Goal: Check status: Check status

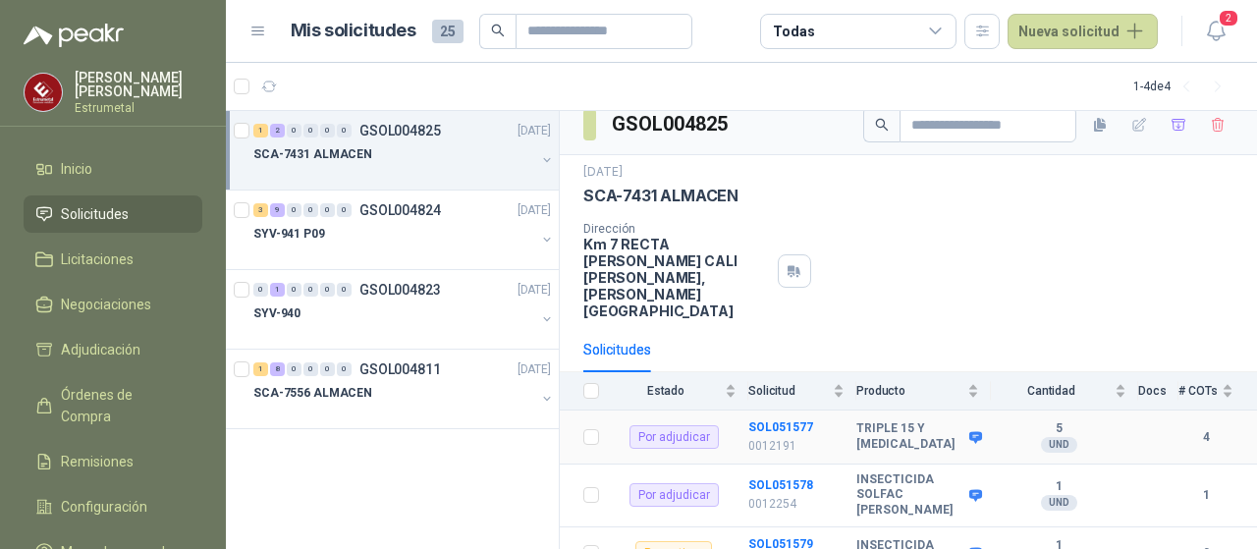
scroll to position [18, 0]
click at [338, 152] on p "SCA-7431 ALMACEN" at bounding box center [312, 154] width 119 height 19
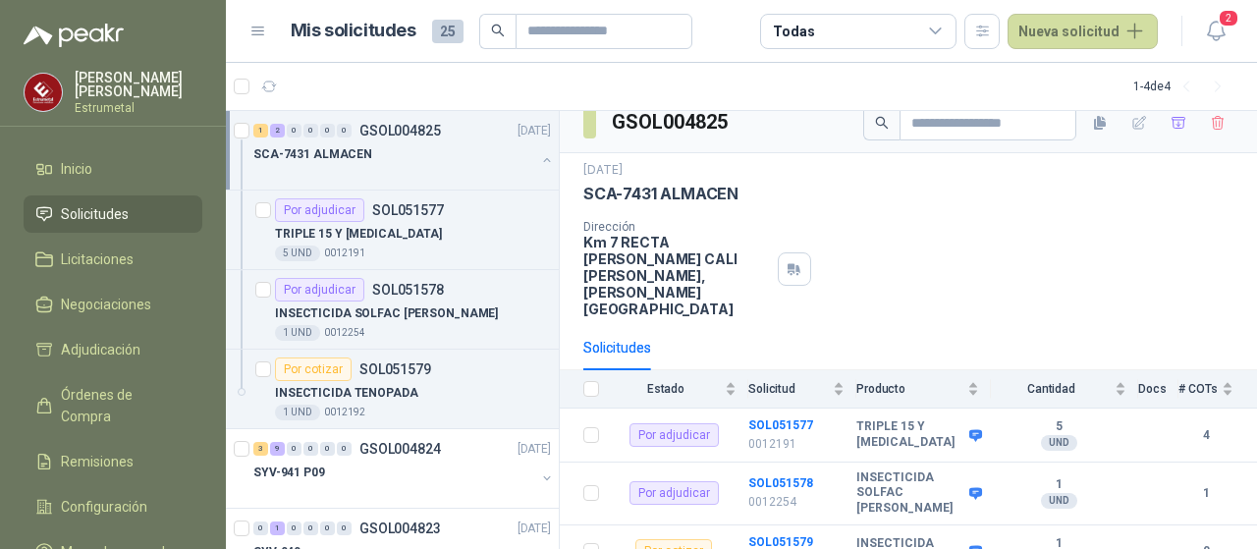
scroll to position [0, 0]
click at [788, 418] on b "SOL051577" at bounding box center [780, 425] width 65 height 14
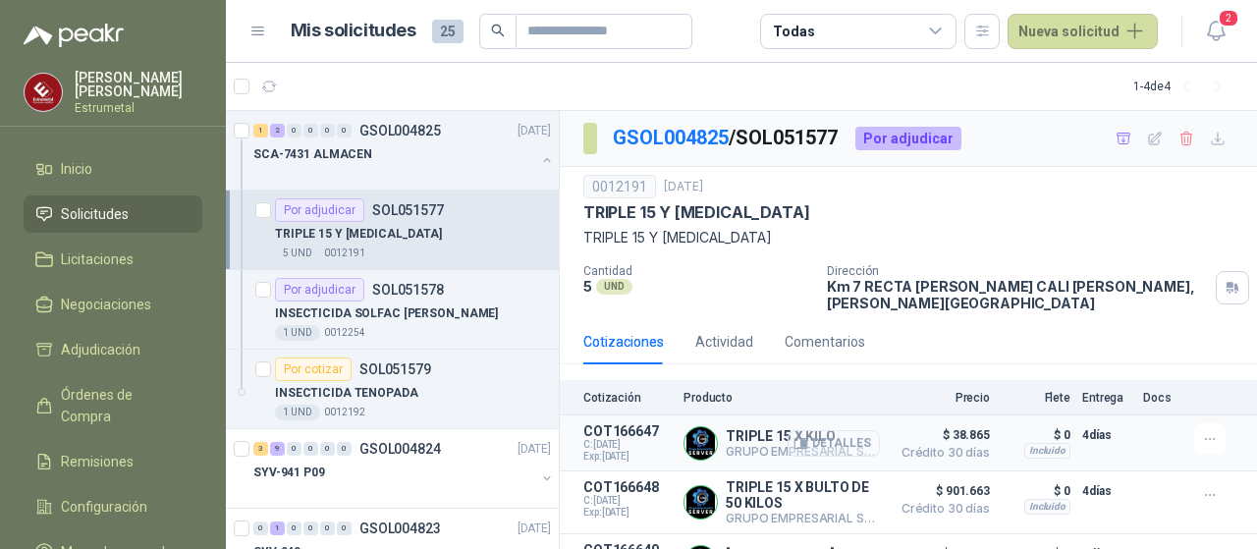
click at [811, 430] on button "Detalles" at bounding box center [834, 443] width 92 height 27
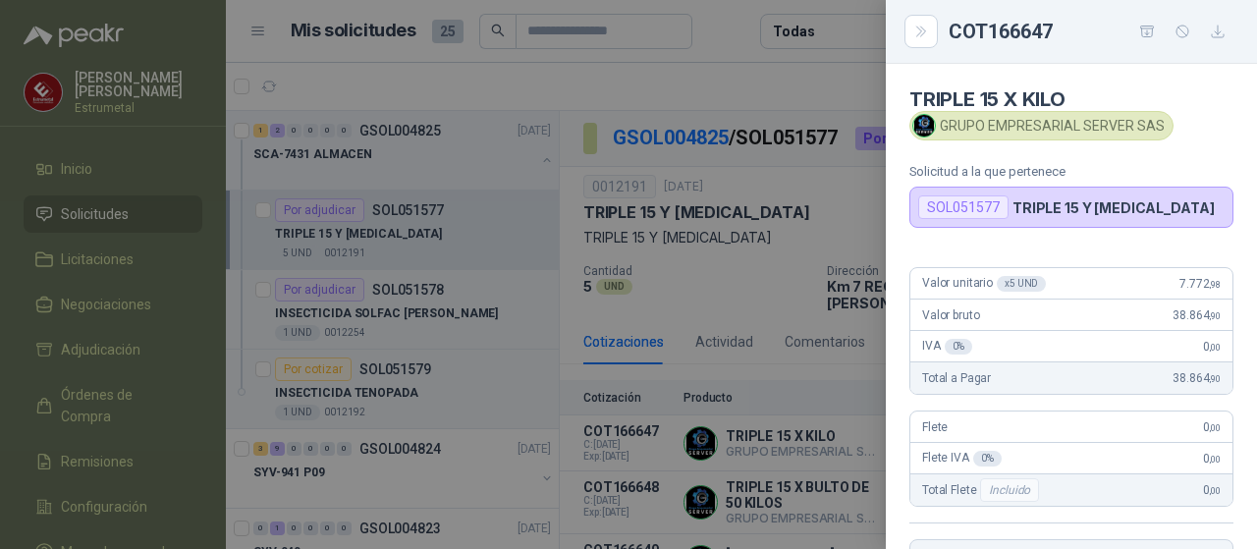
click at [777, 542] on div at bounding box center [628, 274] width 1257 height 549
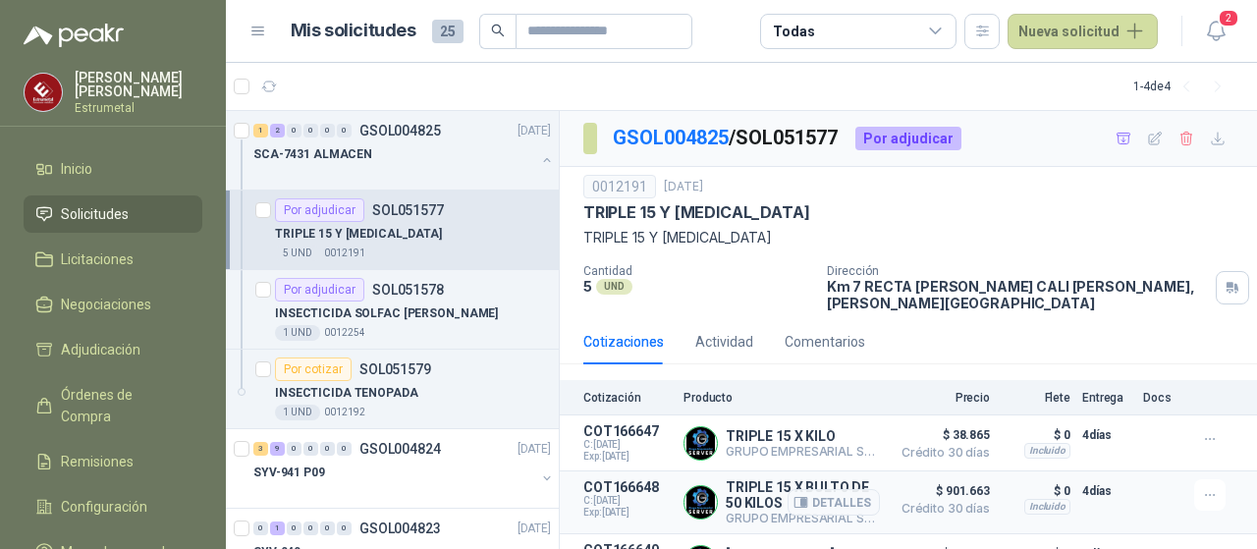
scroll to position [88, 0]
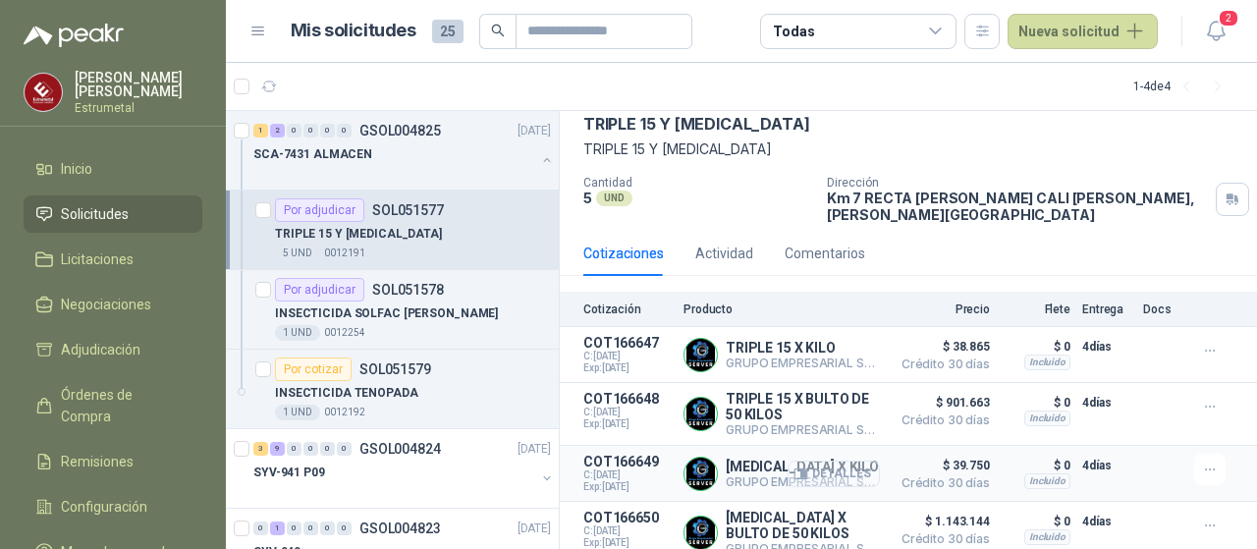
click at [813, 461] on button "Detalles" at bounding box center [834, 474] width 92 height 27
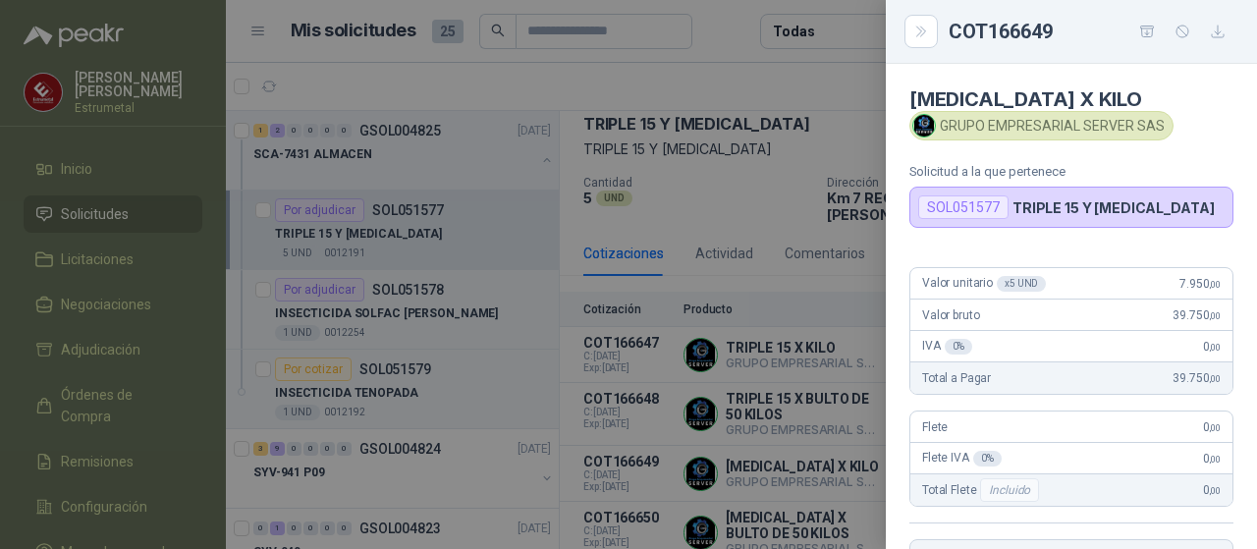
click at [738, 423] on div at bounding box center [628, 274] width 1257 height 549
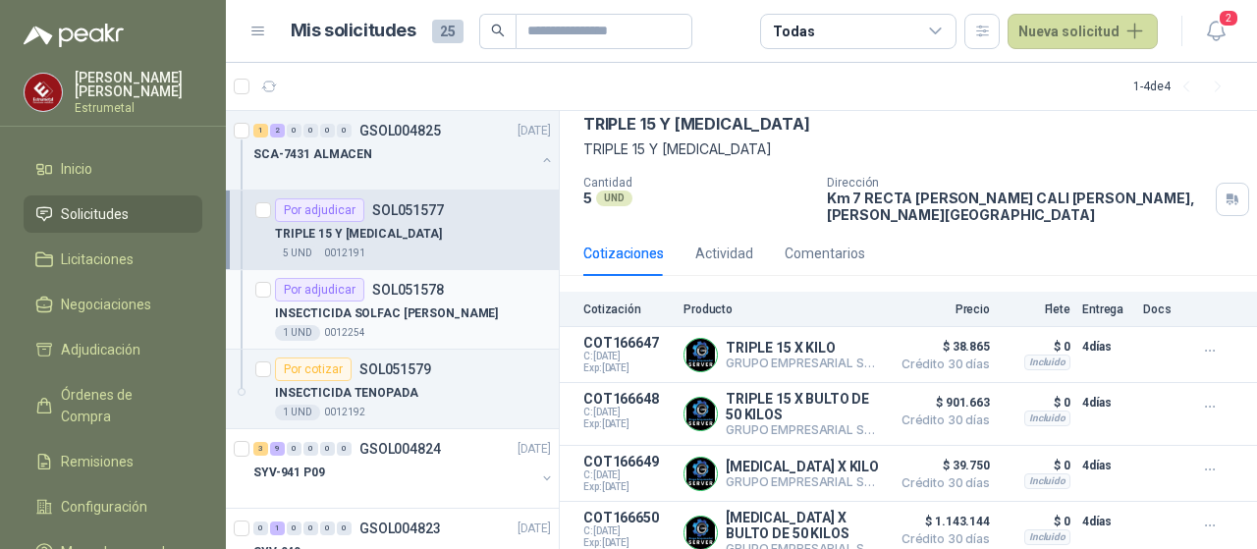
click at [331, 312] on p "INSECTICIDA SOLFAC [PERSON_NAME]" at bounding box center [386, 313] width 223 height 19
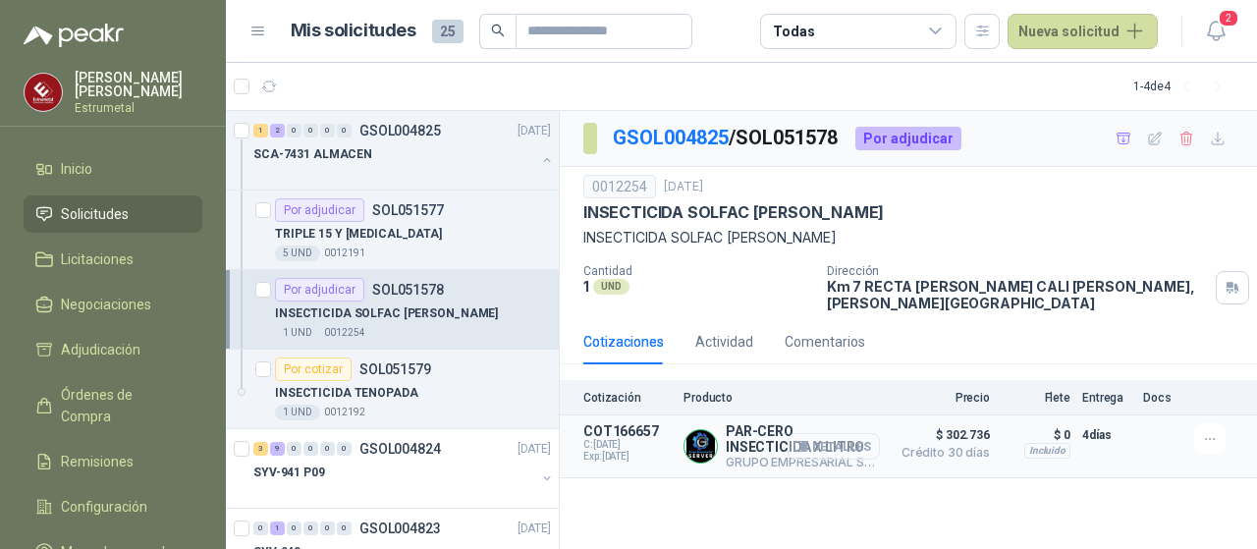
click at [844, 433] on button "Detalles" at bounding box center [834, 446] width 92 height 27
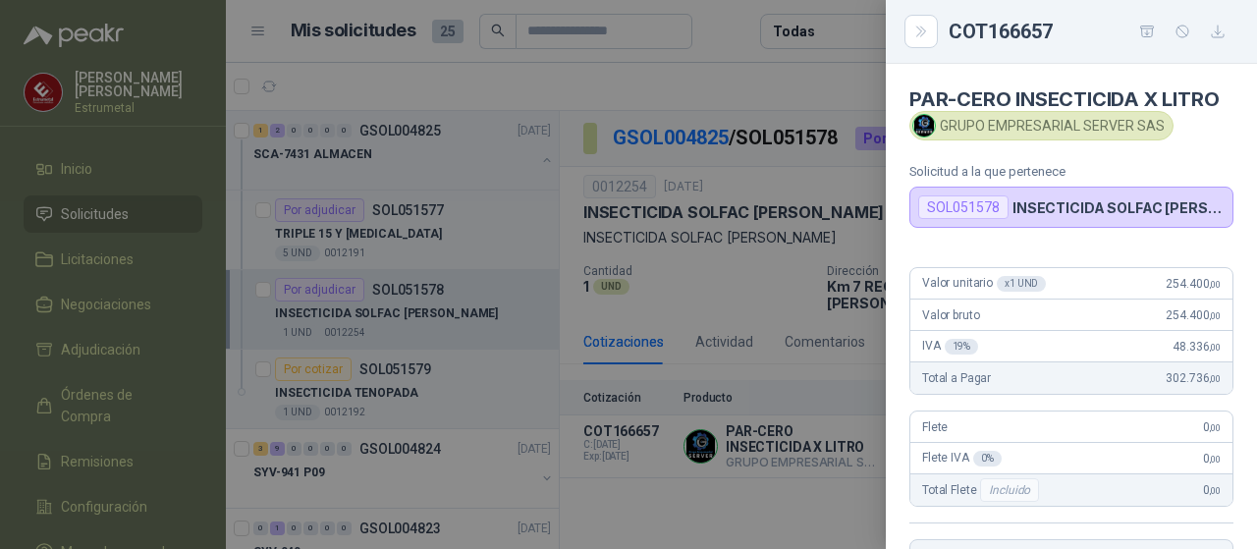
click at [605, 485] on div at bounding box center [628, 274] width 1257 height 549
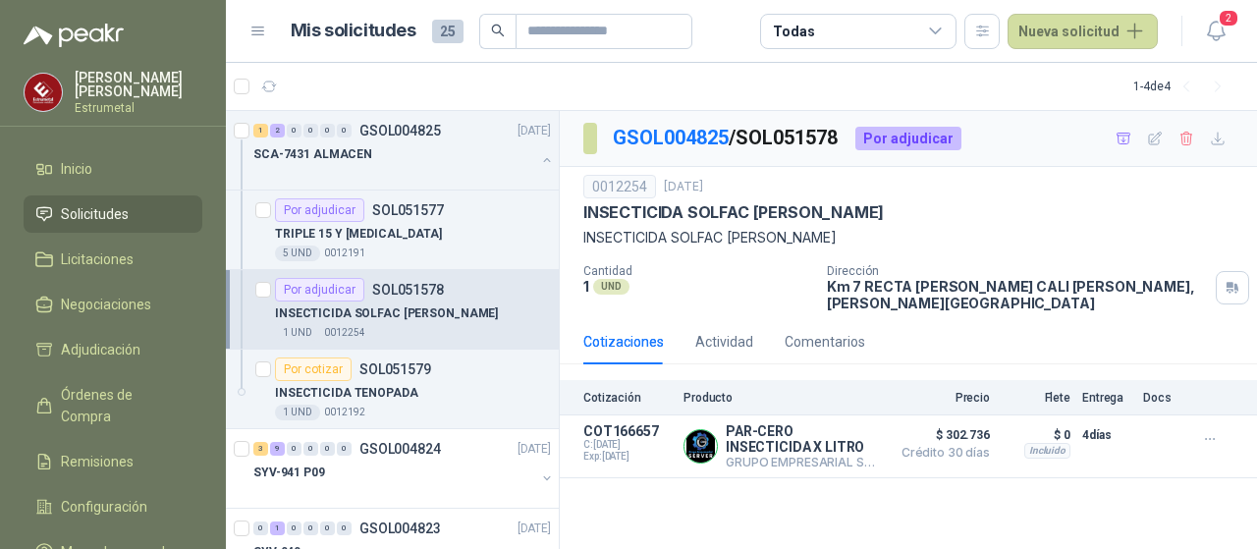
click at [860, 33] on div "Todas" at bounding box center [858, 31] width 196 height 35
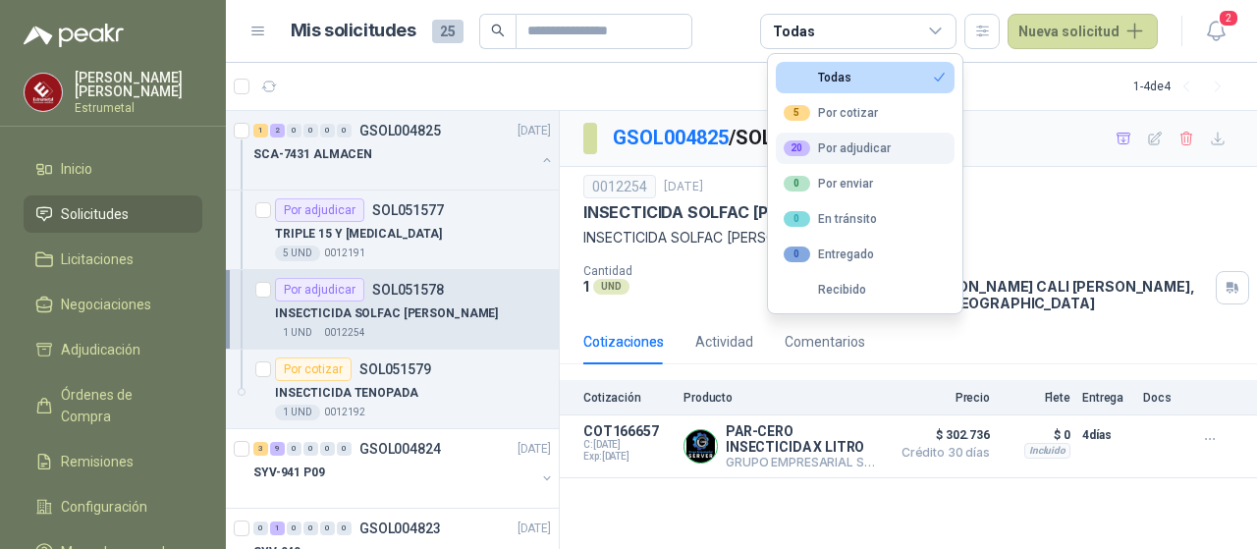
click at [821, 148] on div "20 Por adjudicar" at bounding box center [837, 148] width 107 height 16
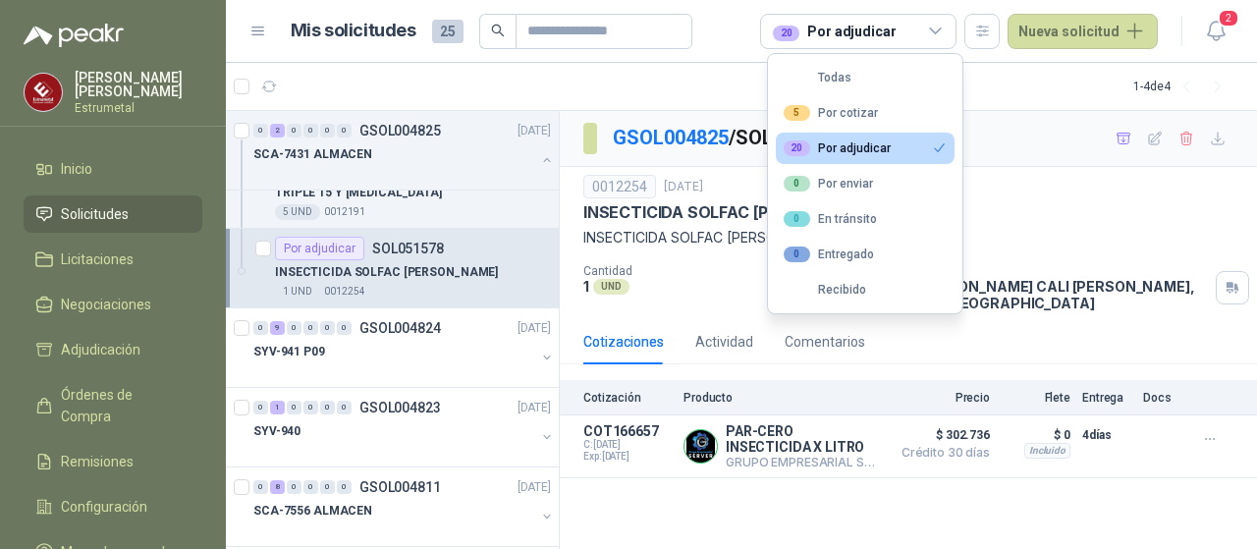
scroll to position [63, 0]
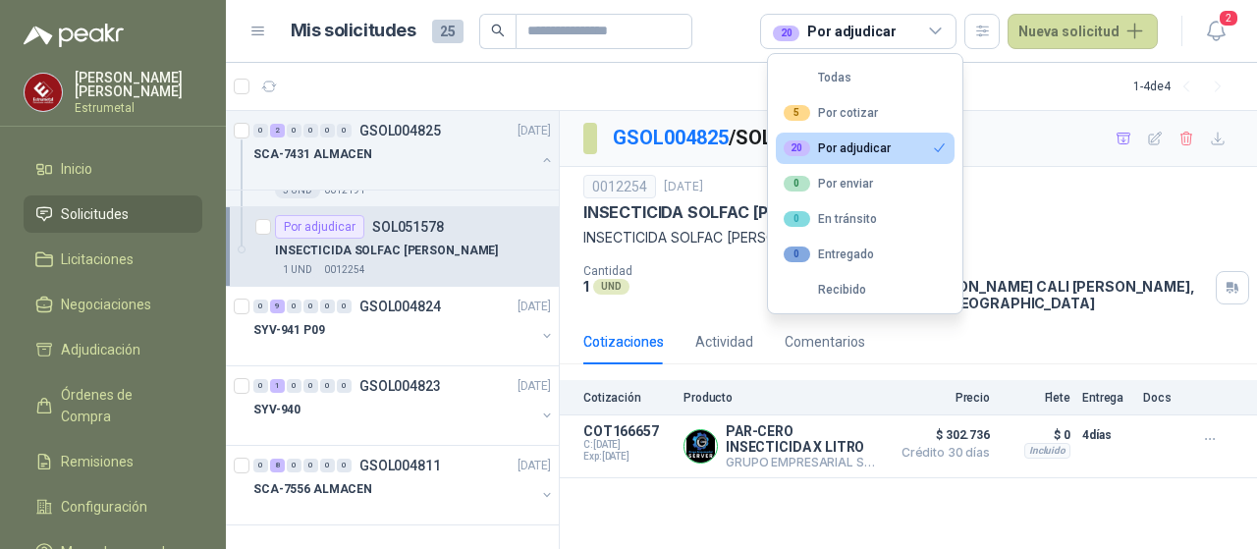
click at [827, 146] on div "20 Por adjudicar" at bounding box center [837, 148] width 107 height 16
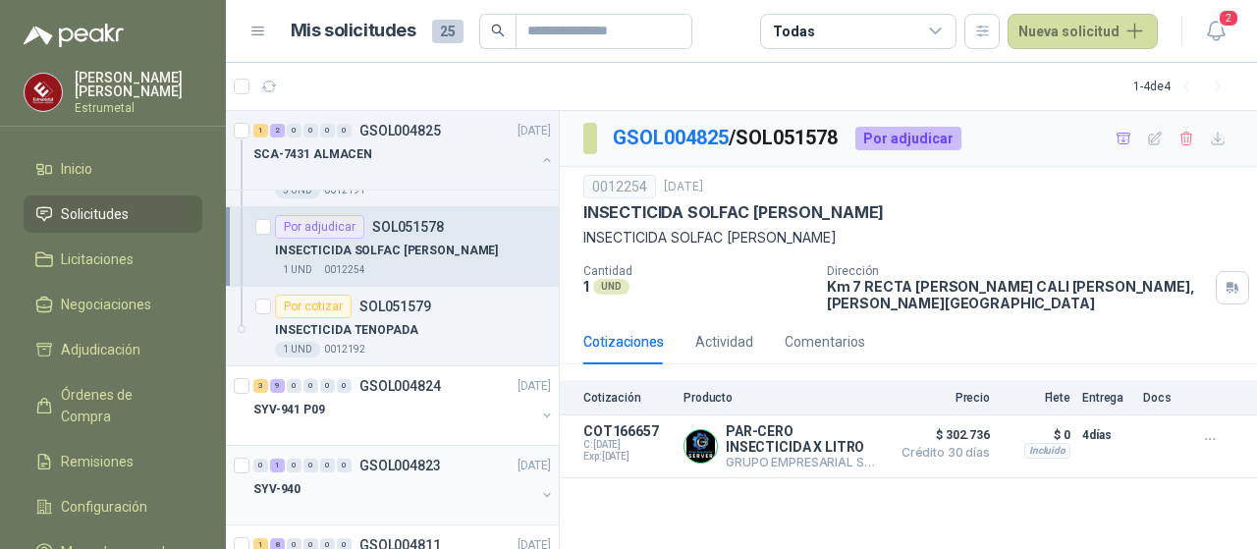
click at [285, 482] on p "SYV-940" at bounding box center [276, 489] width 47 height 19
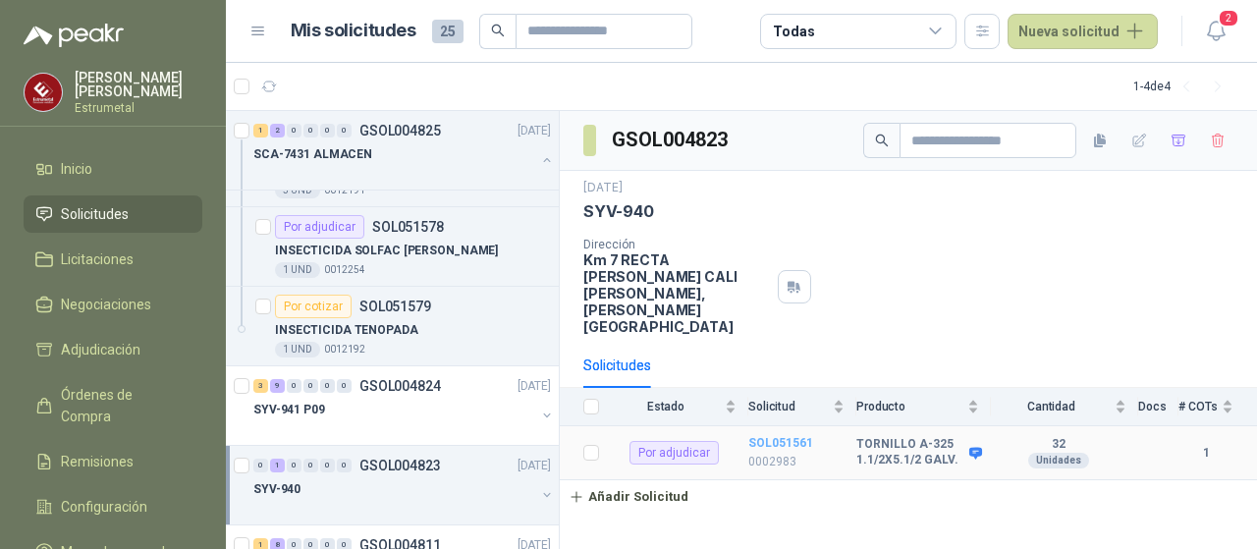
click at [788, 436] on b "SOL051561" at bounding box center [780, 443] width 65 height 14
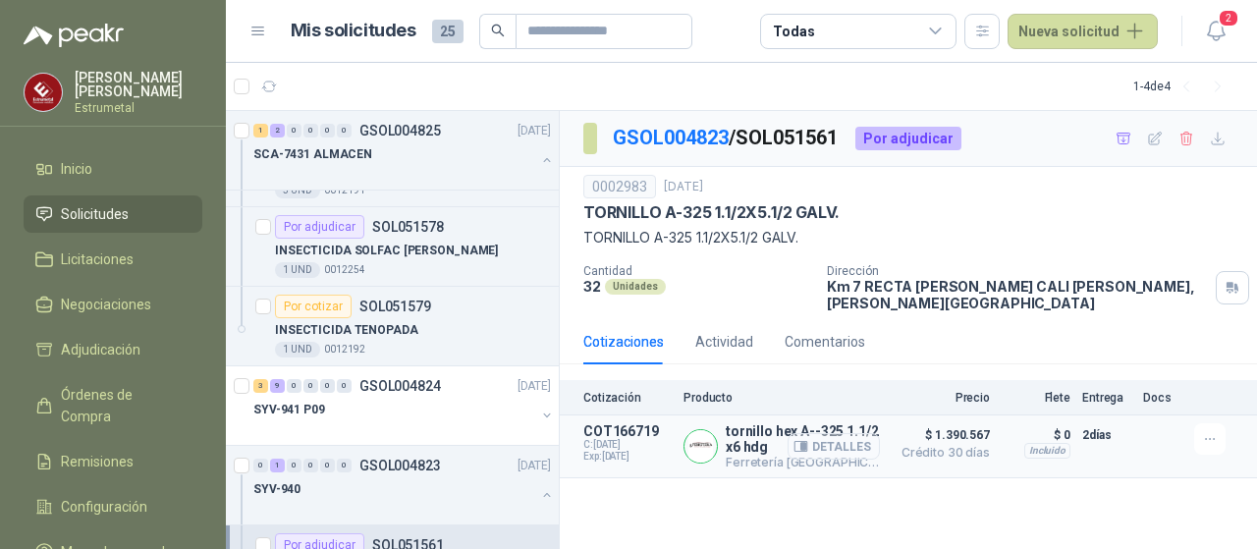
click at [851, 433] on button "Detalles" at bounding box center [834, 446] width 92 height 27
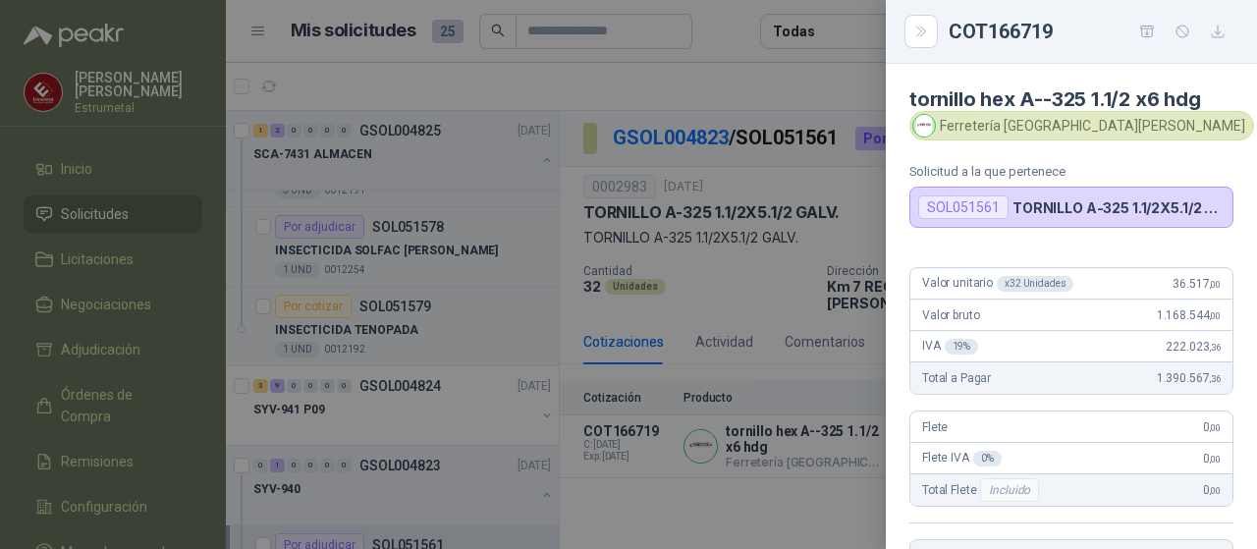
click at [689, 486] on div at bounding box center [628, 274] width 1257 height 549
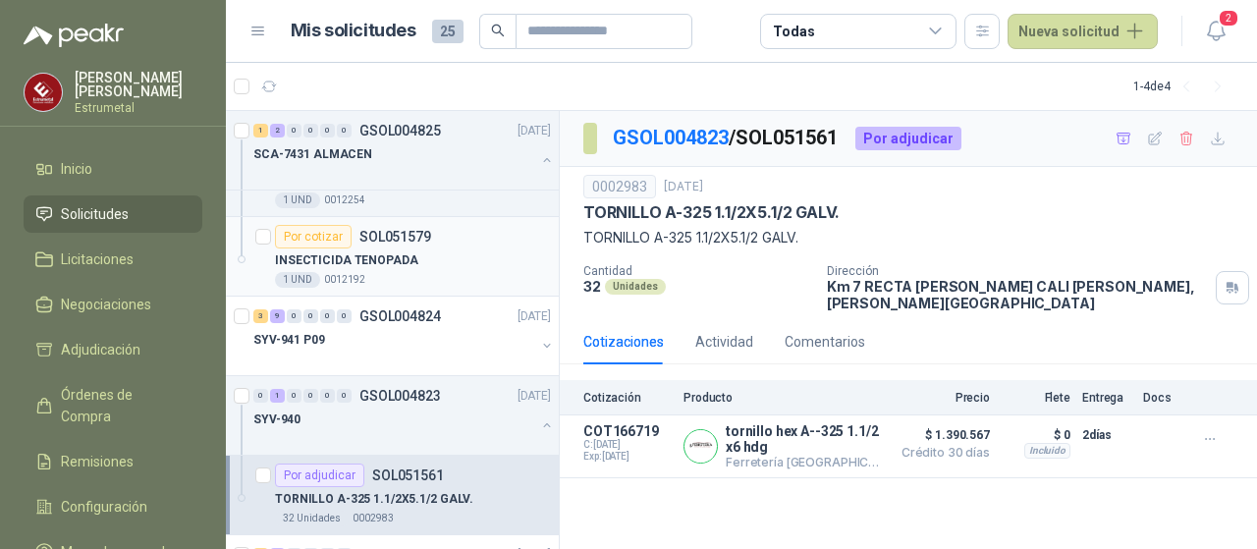
scroll to position [161, 0]
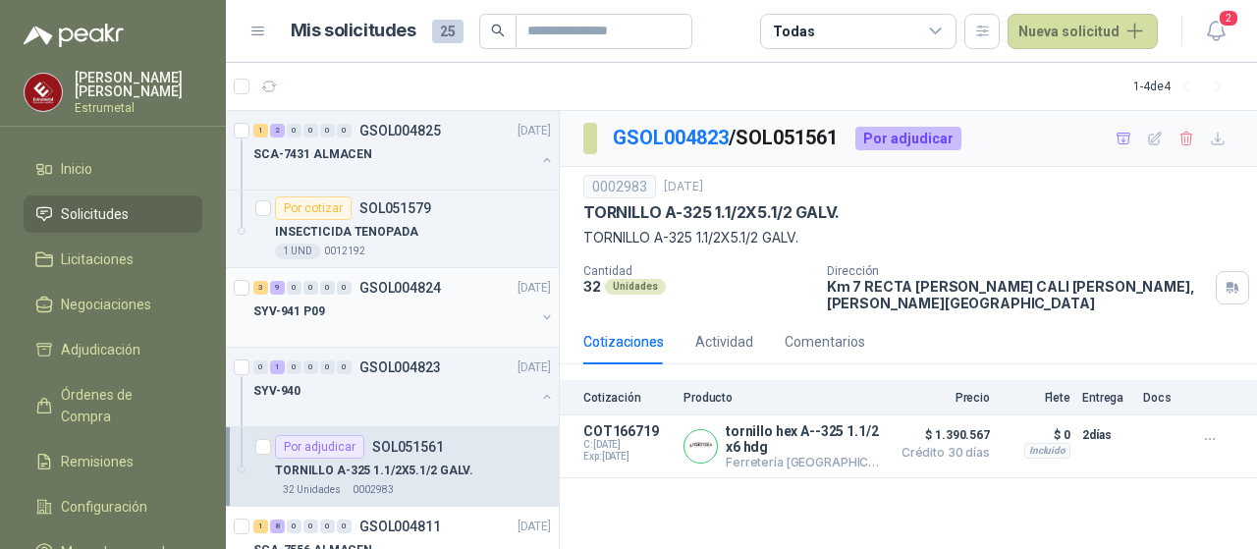
click at [284, 306] on p "SYV-941 P09" at bounding box center [289, 311] width 72 height 19
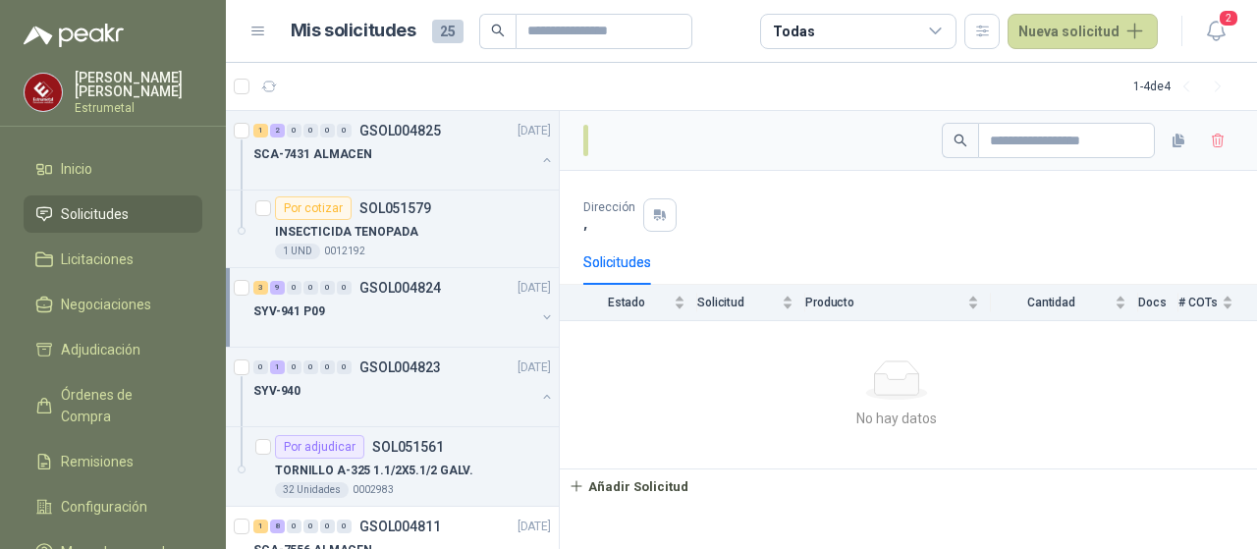
click at [281, 306] on p "SYV-941 P09" at bounding box center [289, 311] width 72 height 19
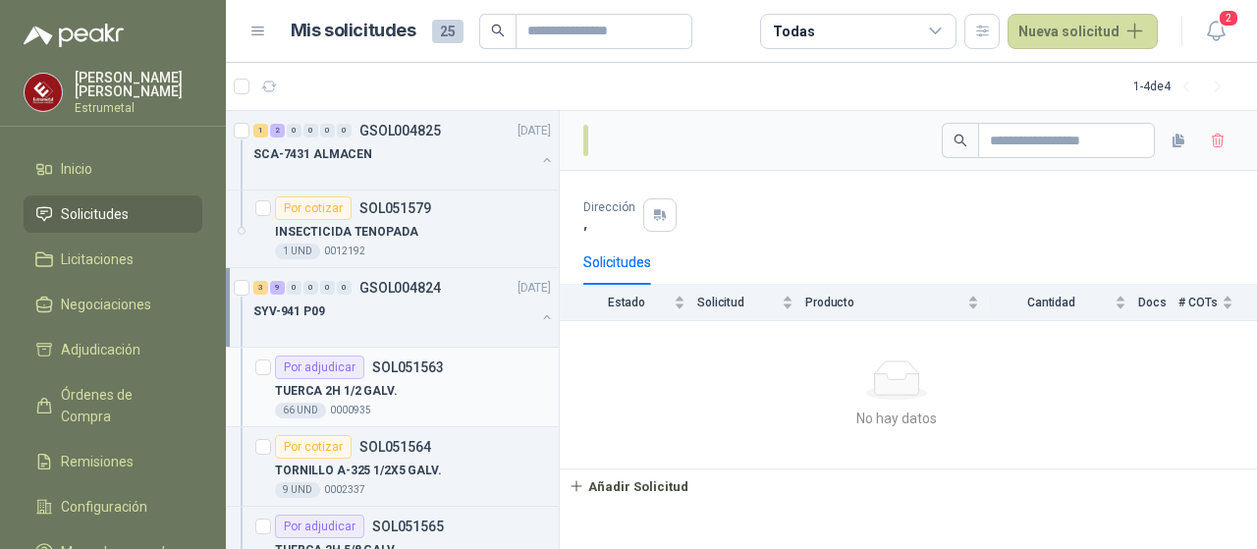
click at [357, 390] on p "TUERCA 2H 1/2 GALV." at bounding box center [336, 391] width 123 height 19
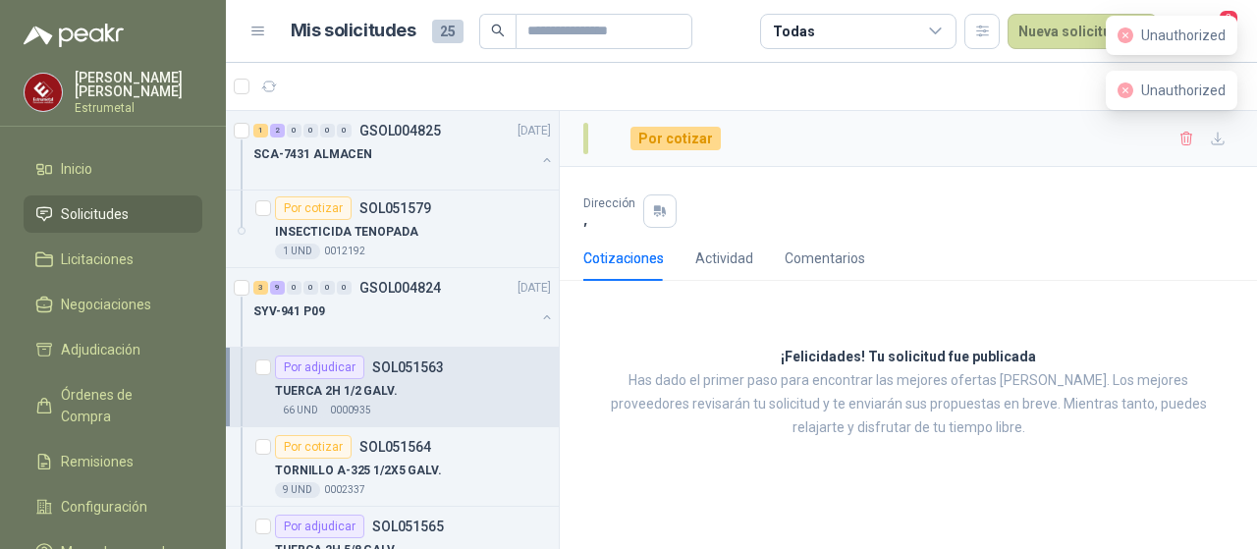
click at [305, 364] on div "Por adjudicar" at bounding box center [319, 368] width 89 height 24
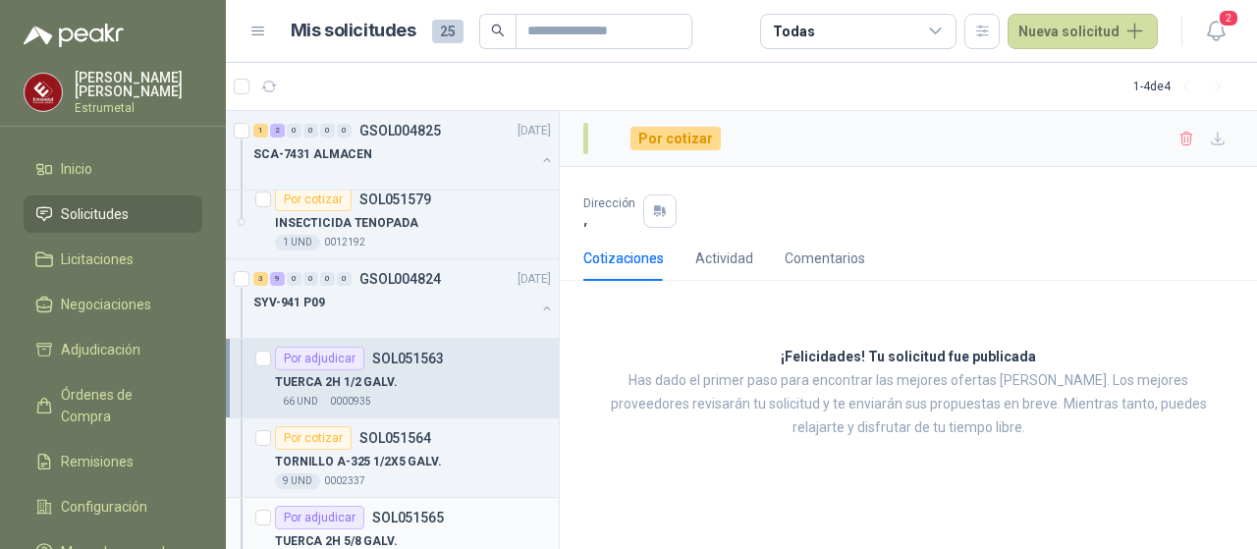
scroll to position [161, 0]
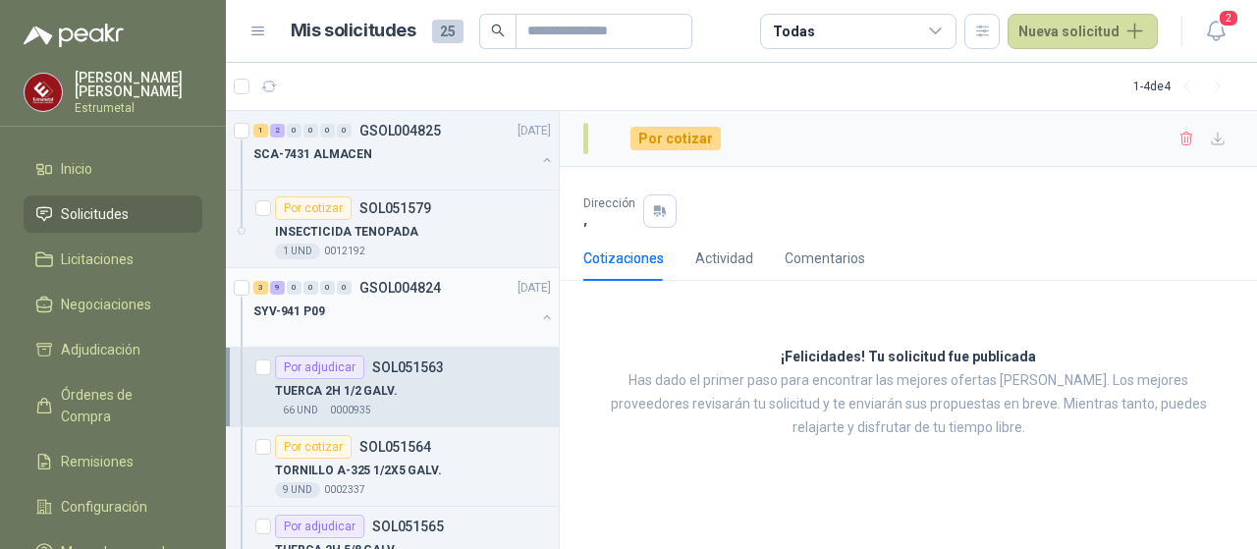
click at [288, 309] on p "SYV-941 P09" at bounding box center [289, 311] width 72 height 19
